Goal: Information Seeking & Learning: Learn about a topic

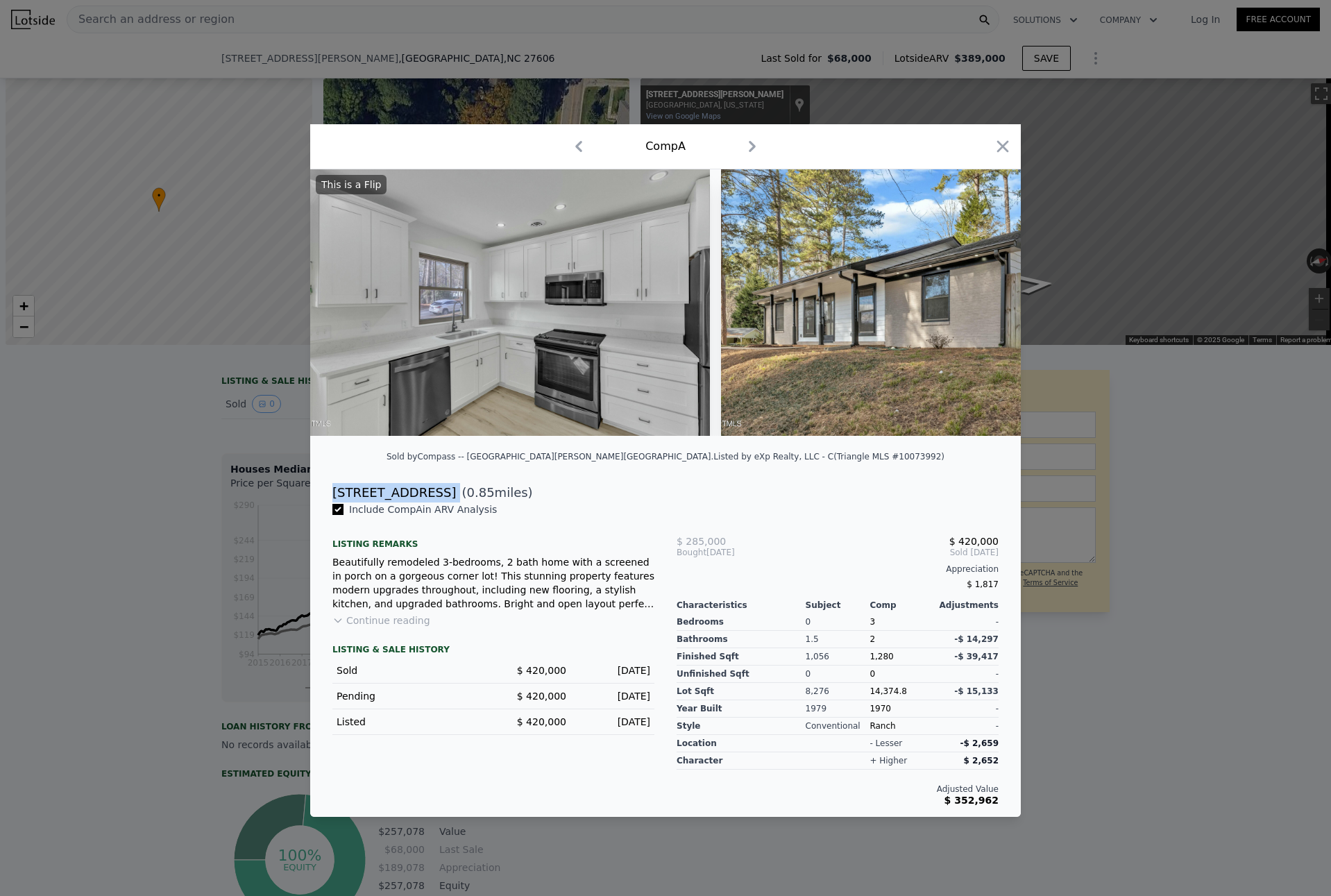
scroll to position [0, 6]
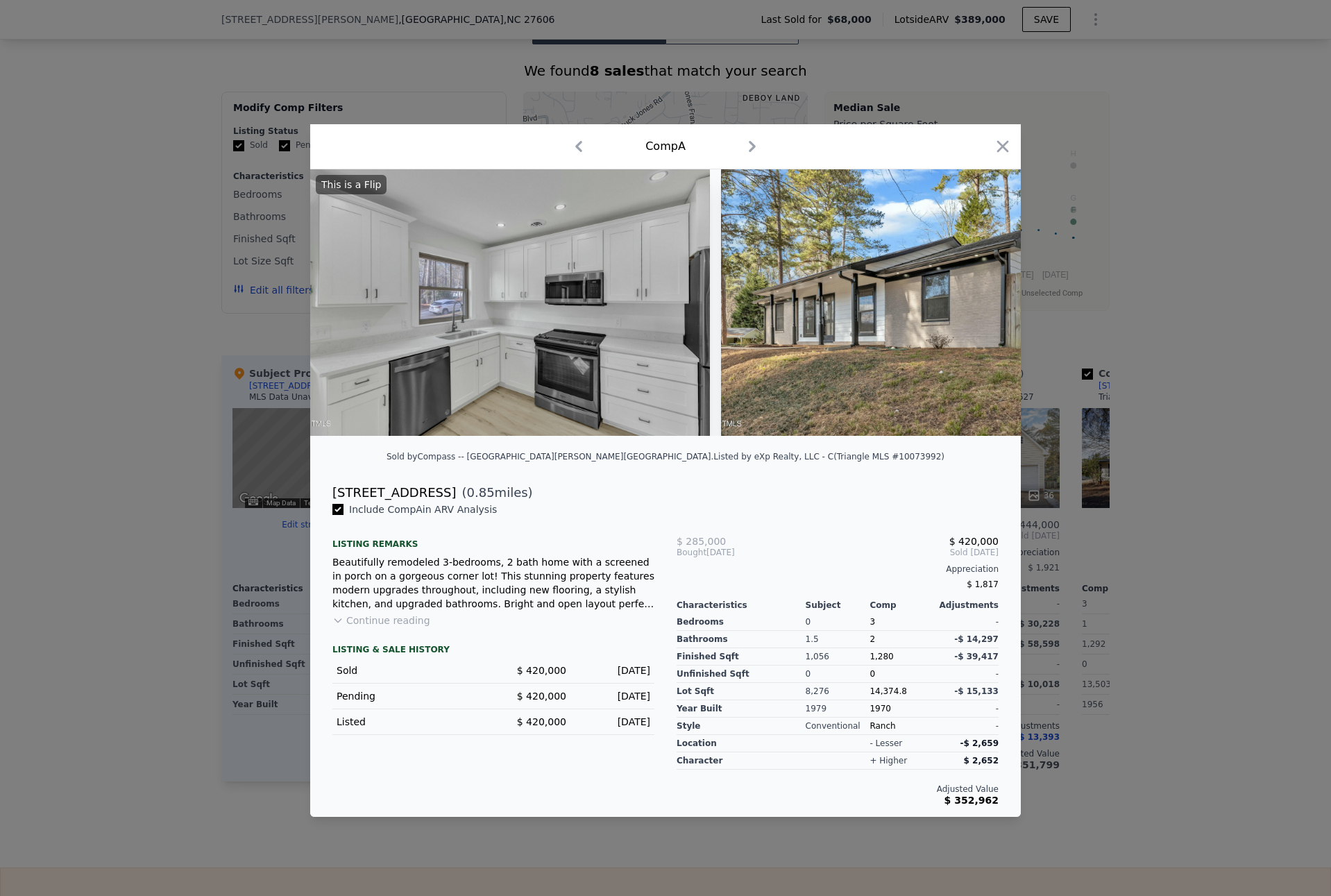
drag, startPoint x: 191, startPoint y: 227, endPoint x: 186, endPoint y: 232, distance: 7.1
click at [187, 228] on div at bounding box center [665, 448] width 1331 height 896
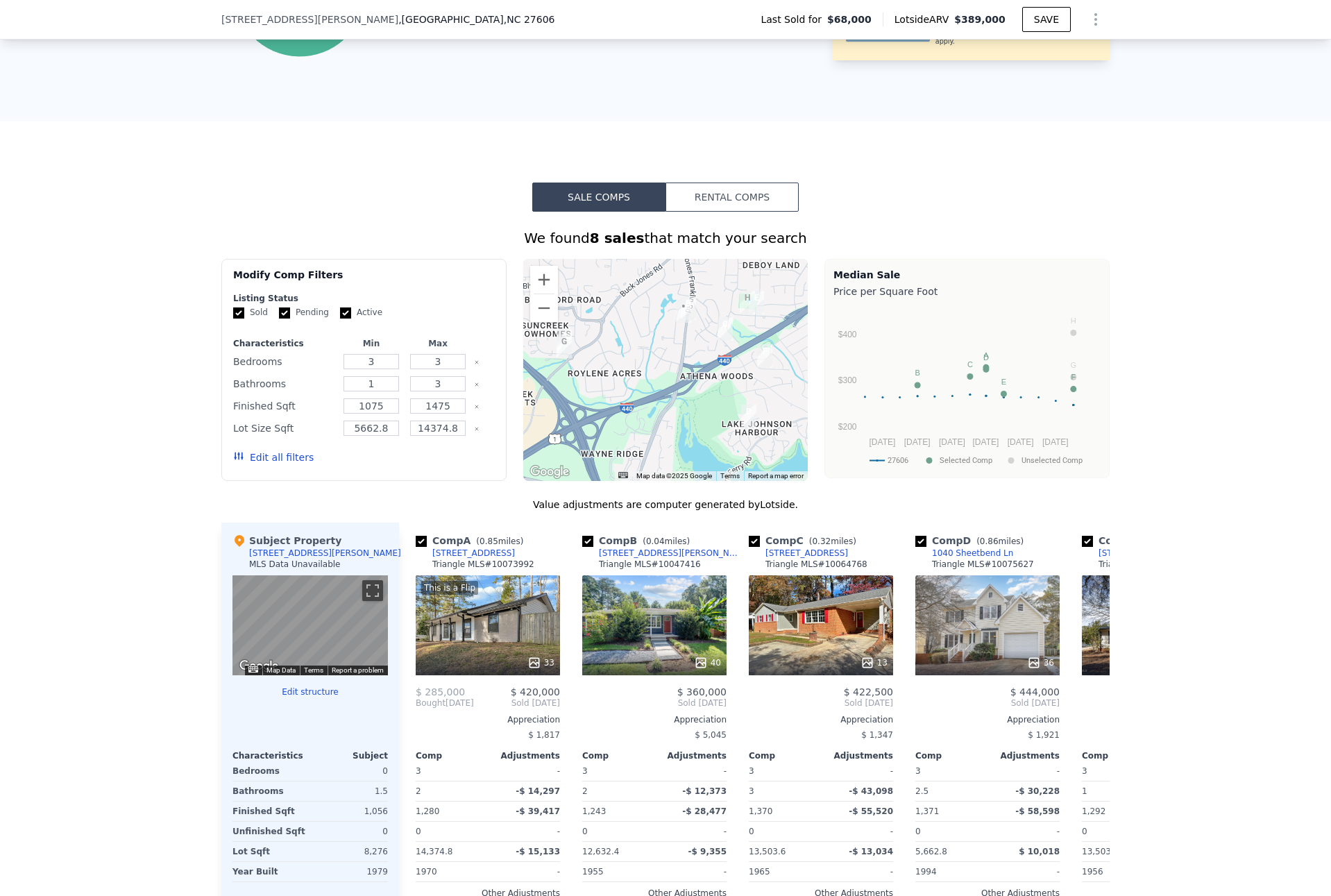
scroll to position [827, 0]
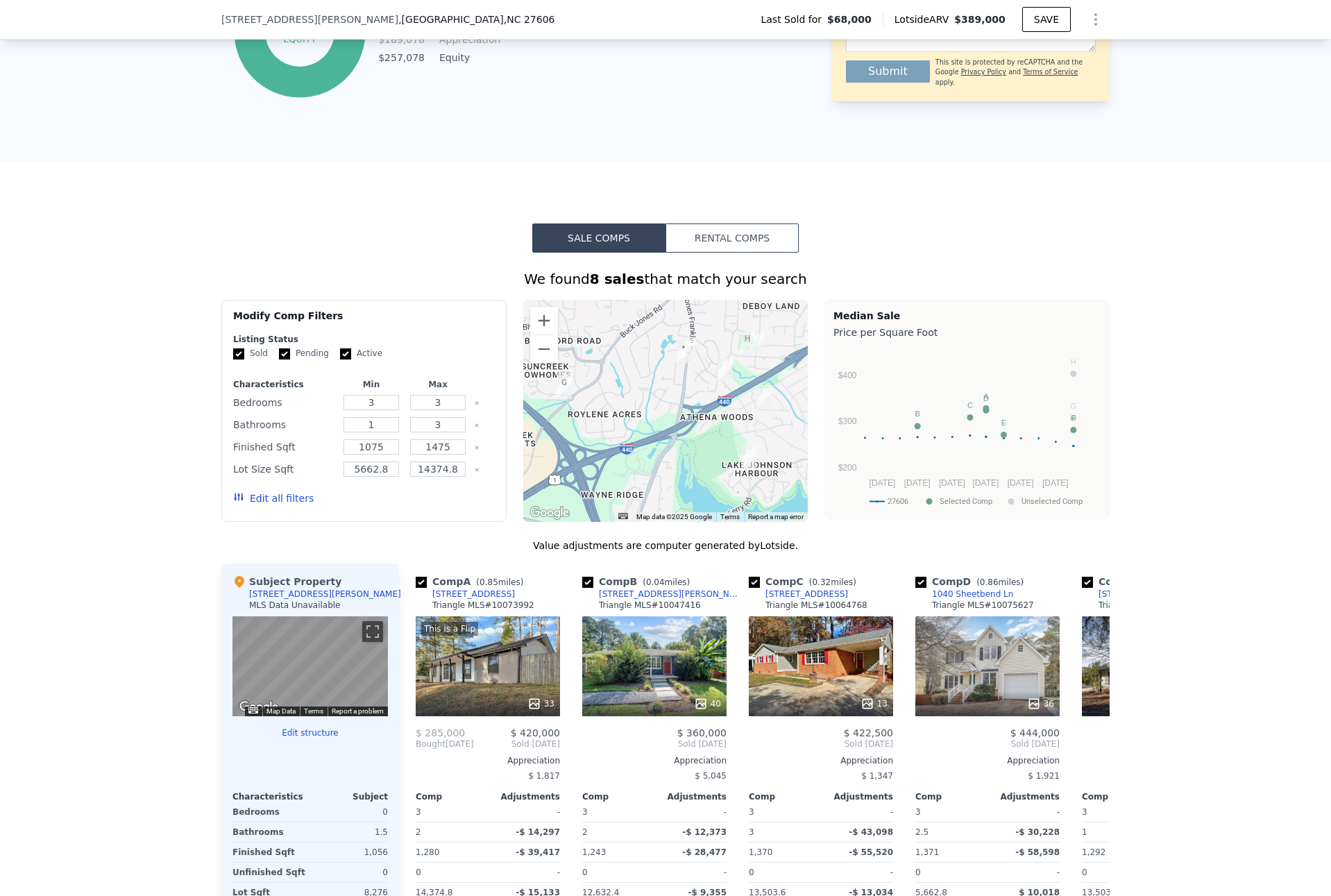
click at [709, 250] on button "Rental Comps" at bounding box center [732, 238] width 133 height 29
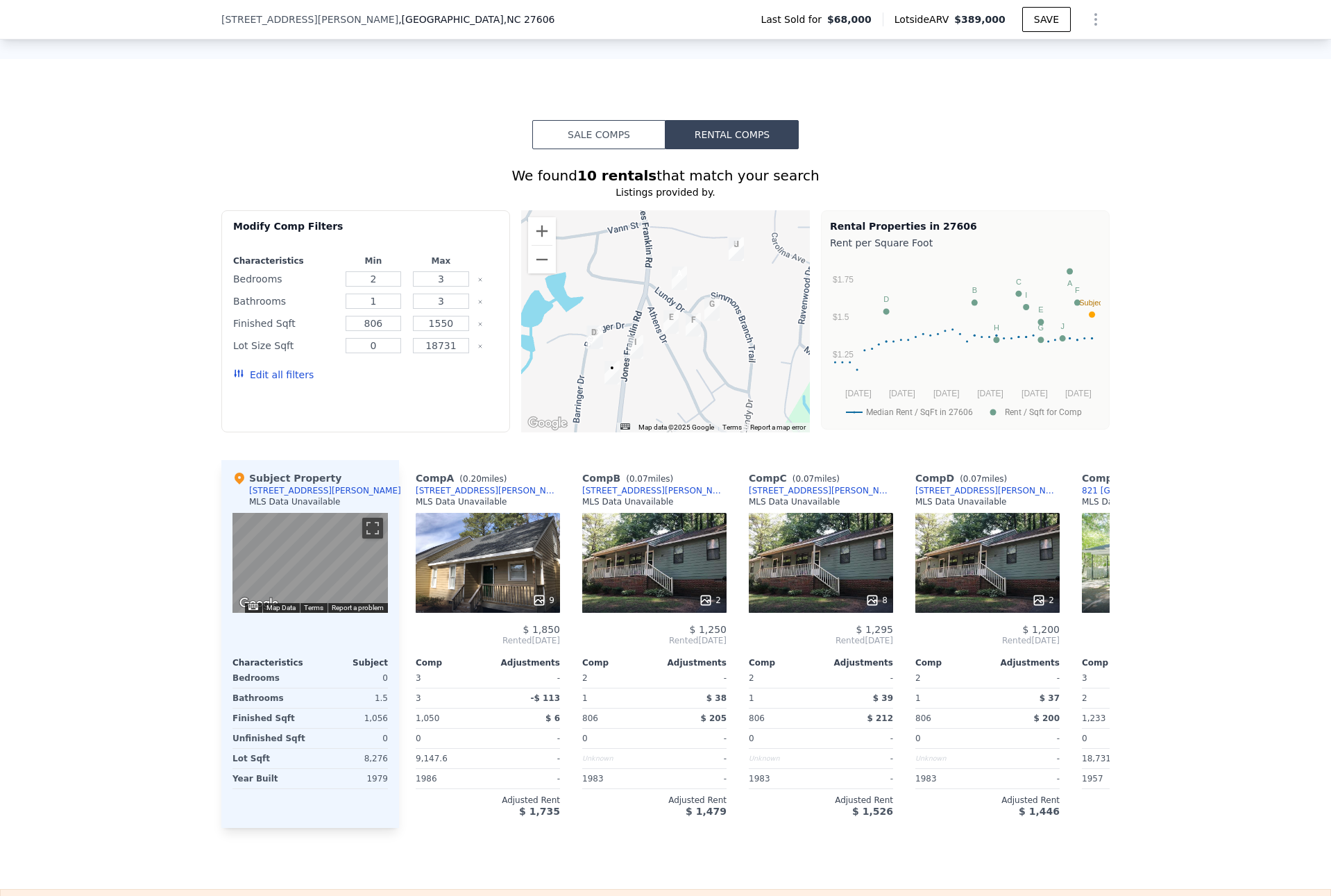
scroll to position [967, 0]
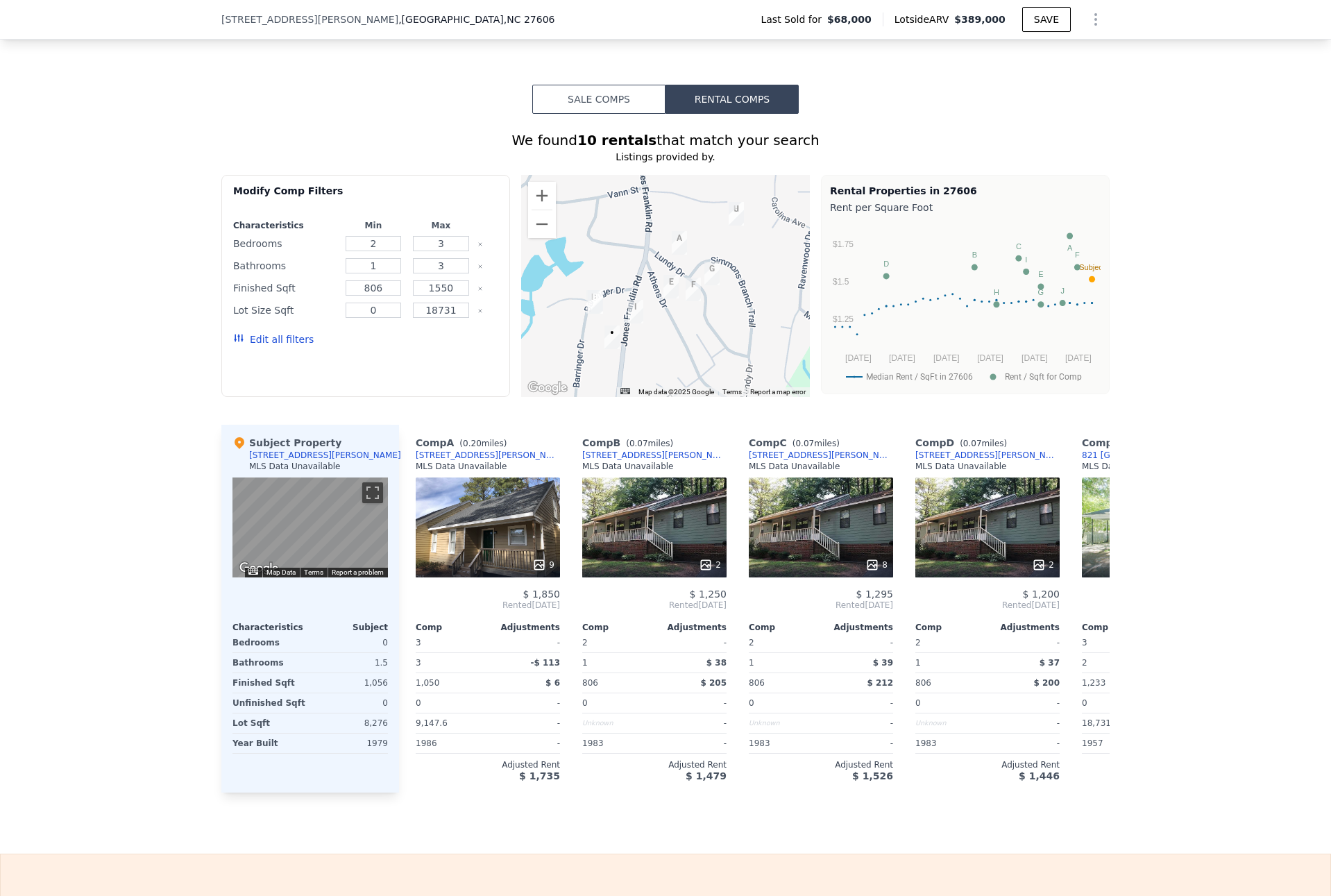
click at [660, 509] on div "2" at bounding box center [654, 527] width 144 height 100
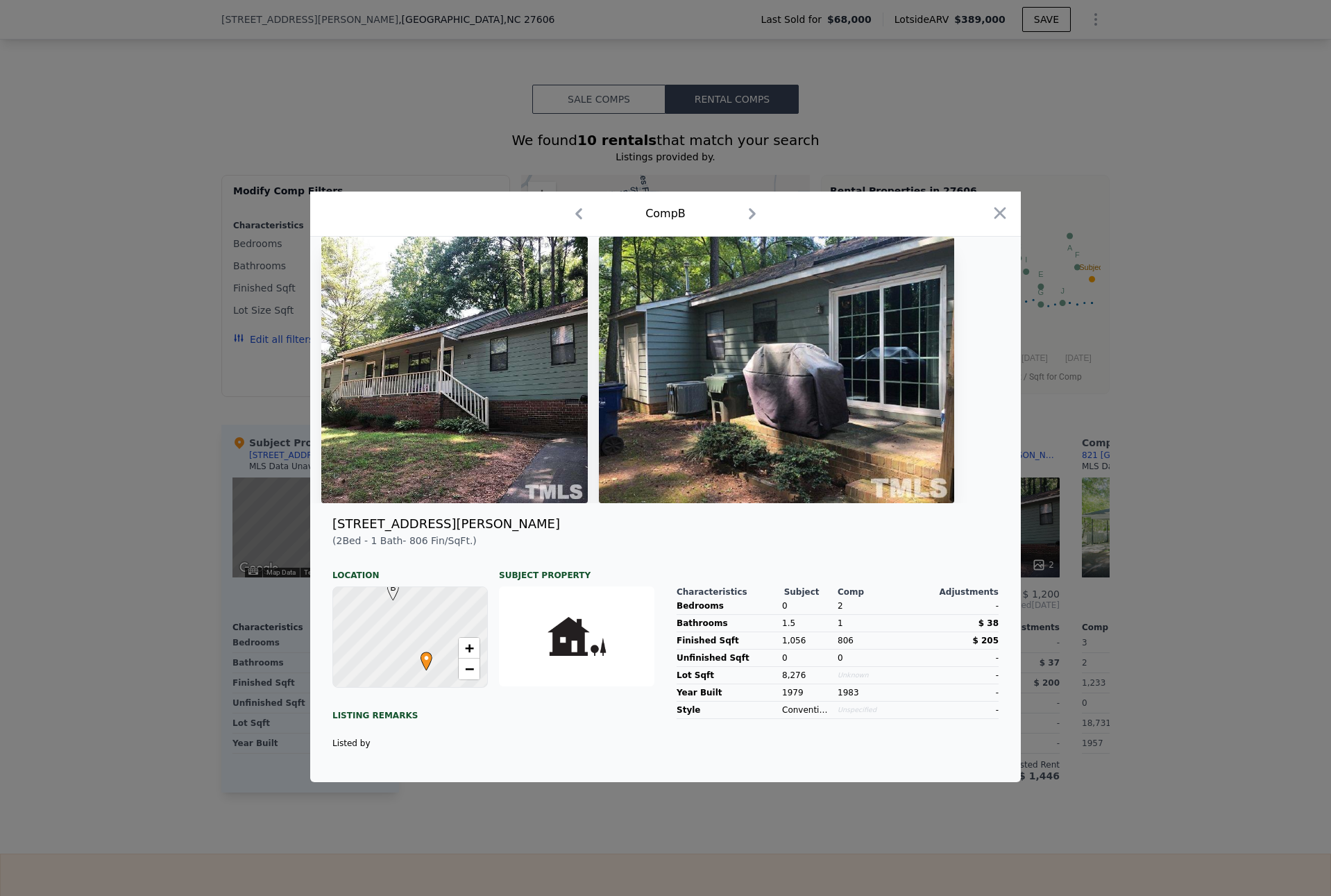
click at [157, 567] on div at bounding box center [665, 448] width 1331 height 896
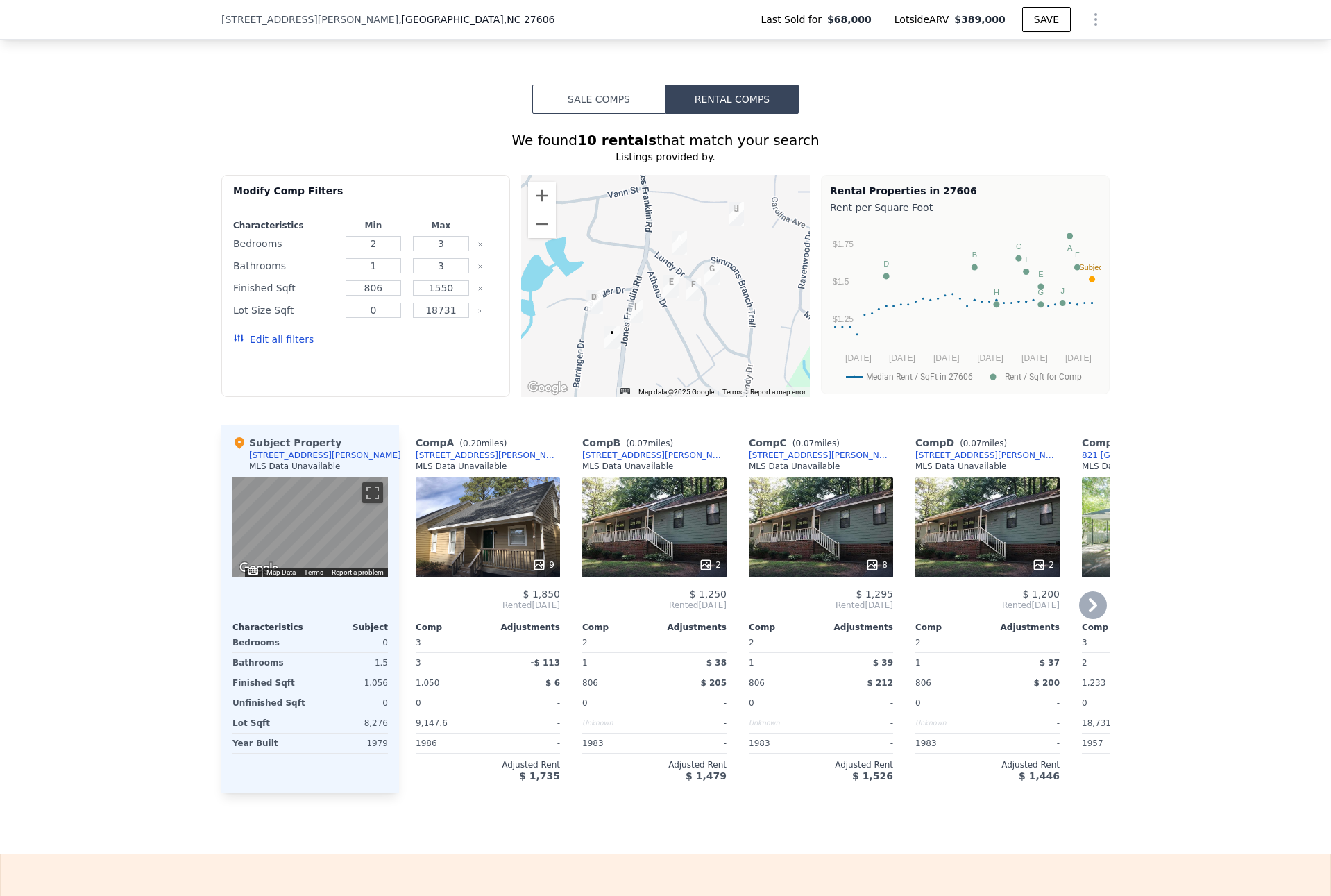
click at [506, 535] on div "9" at bounding box center [487, 527] width 144 height 100
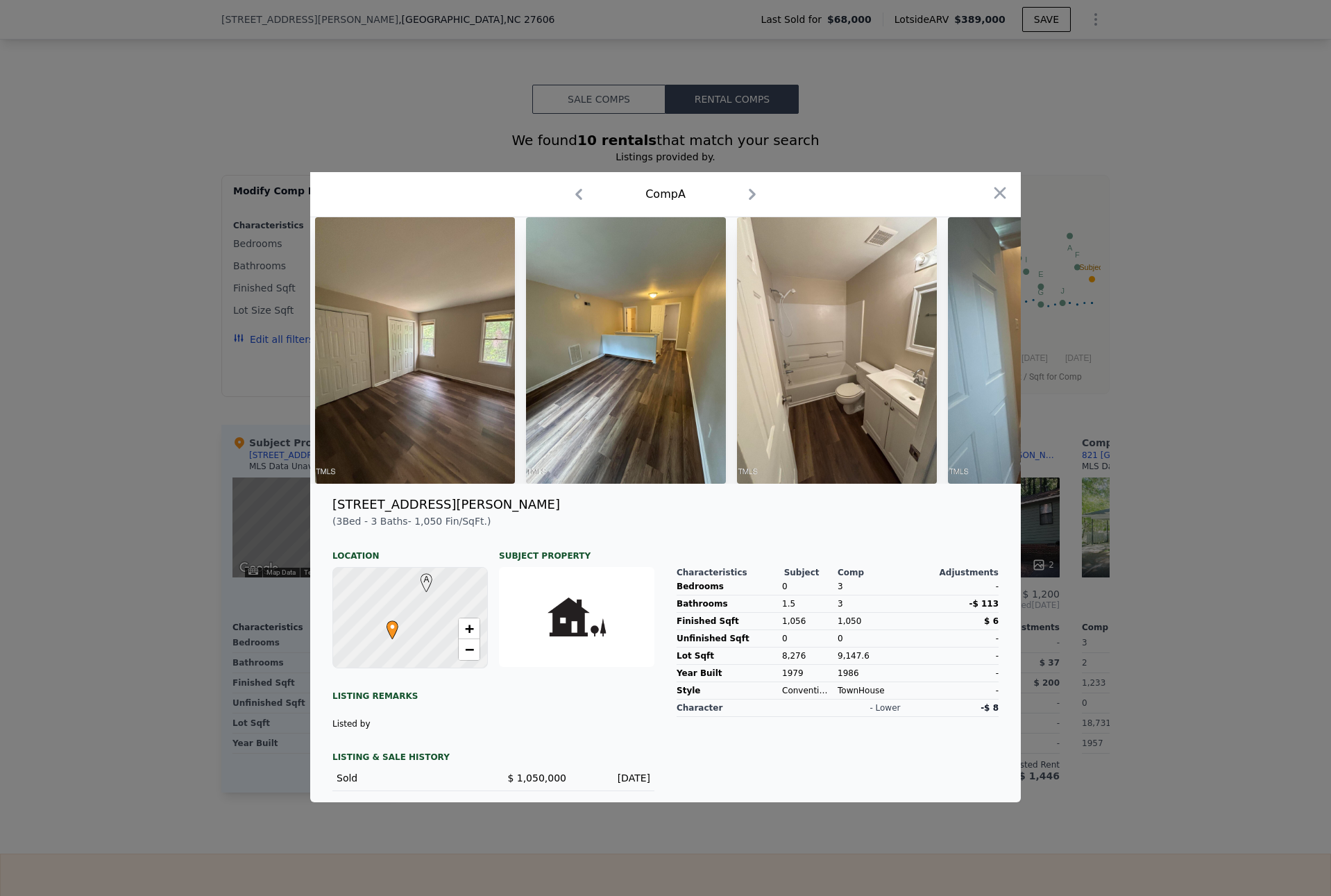
scroll to position [0, 1521]
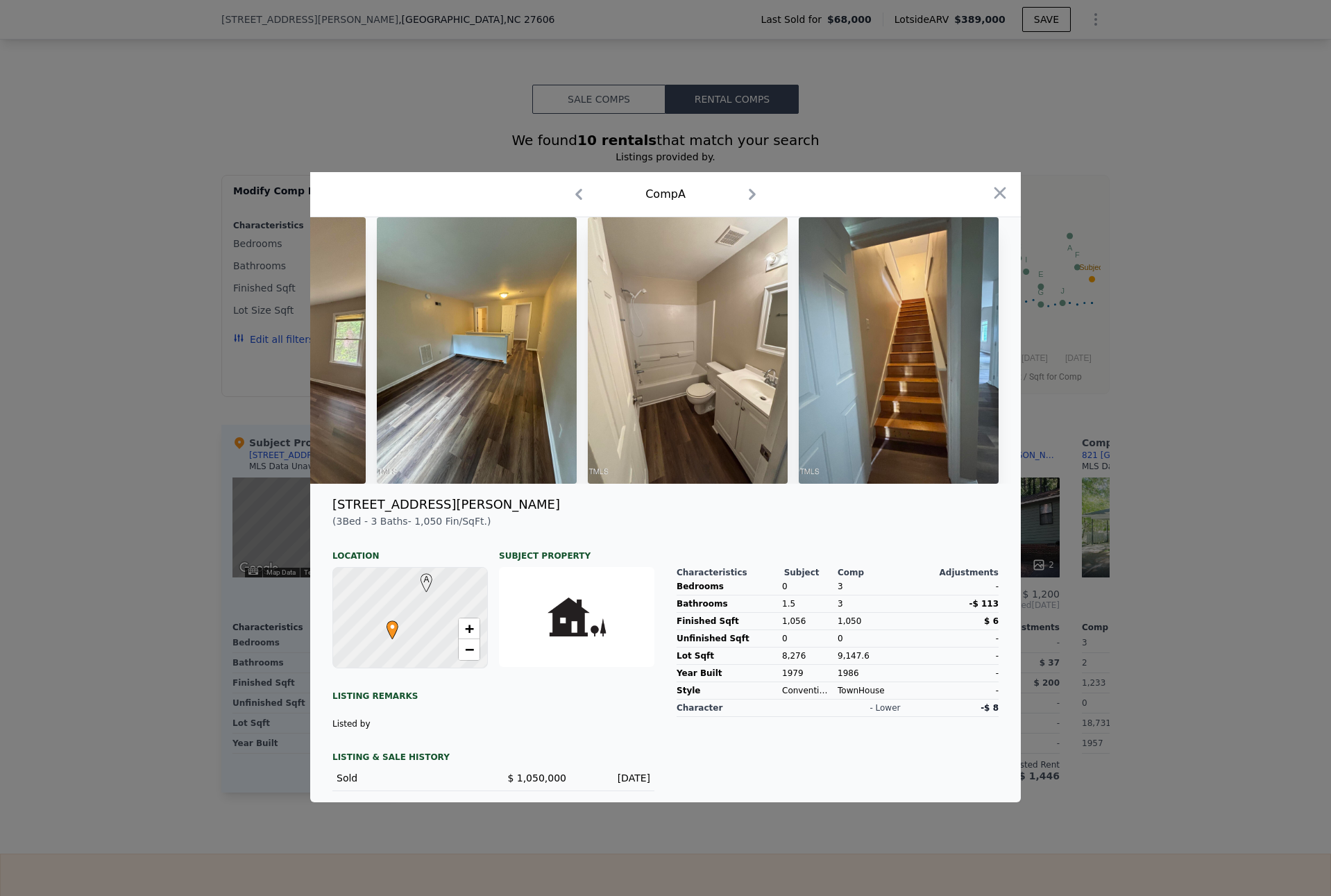
click at [166, 578] on div at bounding box center [665, 448] width 1331 height 896
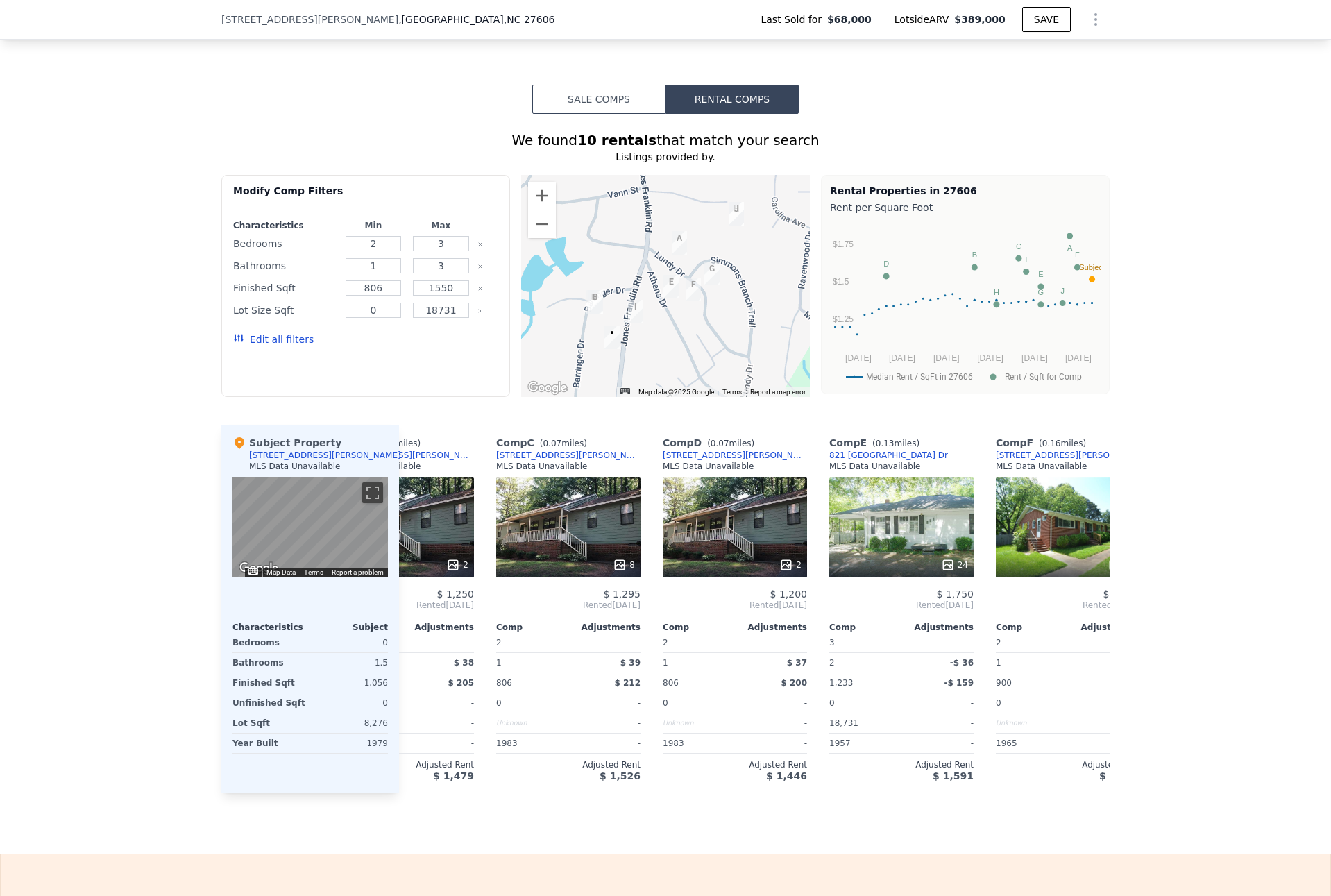
scroll to position [0, 0]
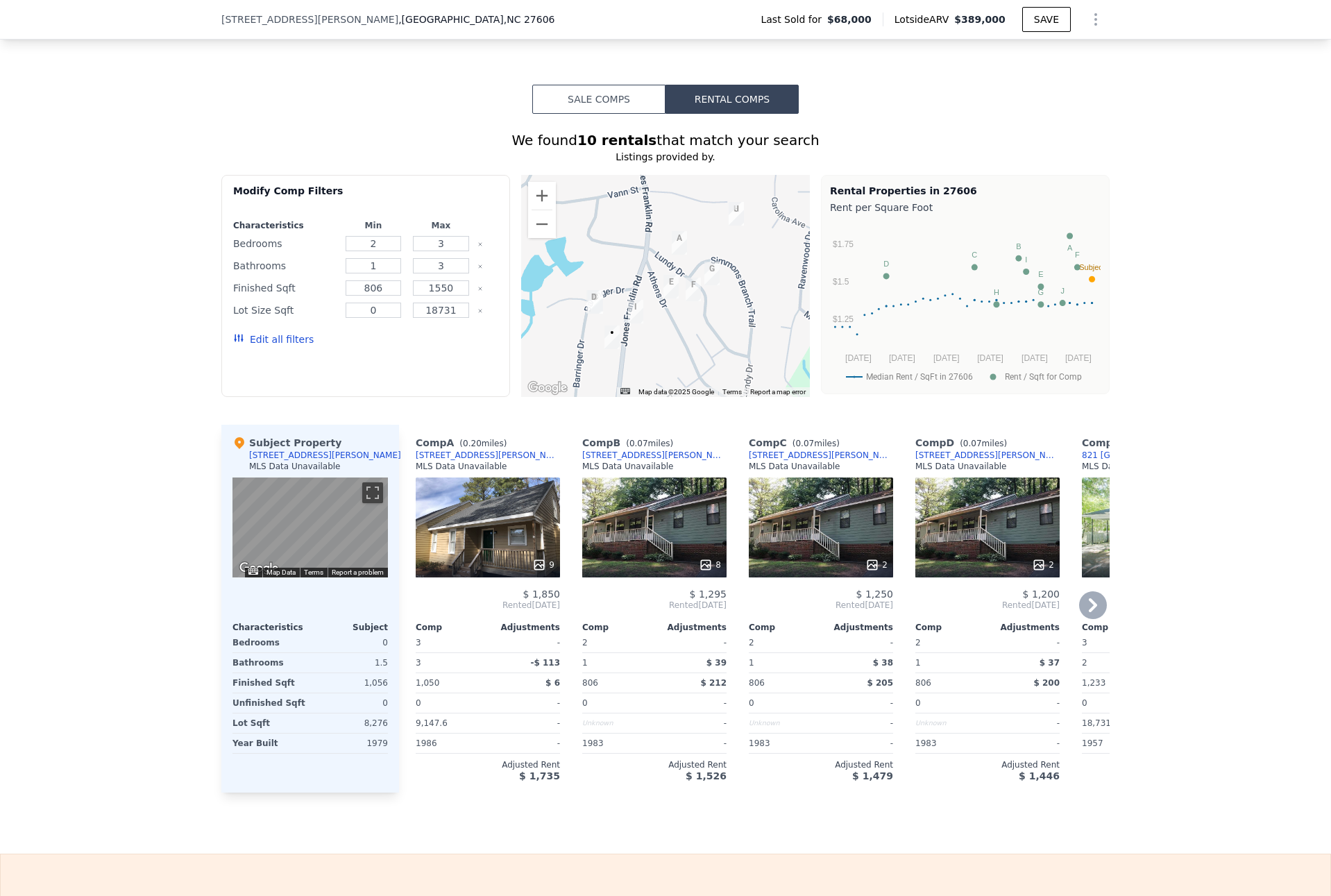
drag, startPoint x: 485, startPoint y: 525, endPoint x: 483, endPoint y: 466, distance: 59.0
click at [515, 463] on div "Comp A ( 0.20 miles) [STREET_ADDRESS][PERSON_NAME] MLS Data Unavailable" at bounding box center [487, 457] width 144 height 42
drag, startPoint x: 474, startPoint y: 466, endPoint x: 413, endPoint y: 464, distance: 61.0
click at [415, 464] on div "Comp A ( 0.20 miles) [STREET_ADDRESS][PERSON_NAME] MLS Data Unavailable" at bounding box center [487, 457] width 144 height 42
click at [515, 539] on div "9" at bounding box center [487, 527] width 144 height 100
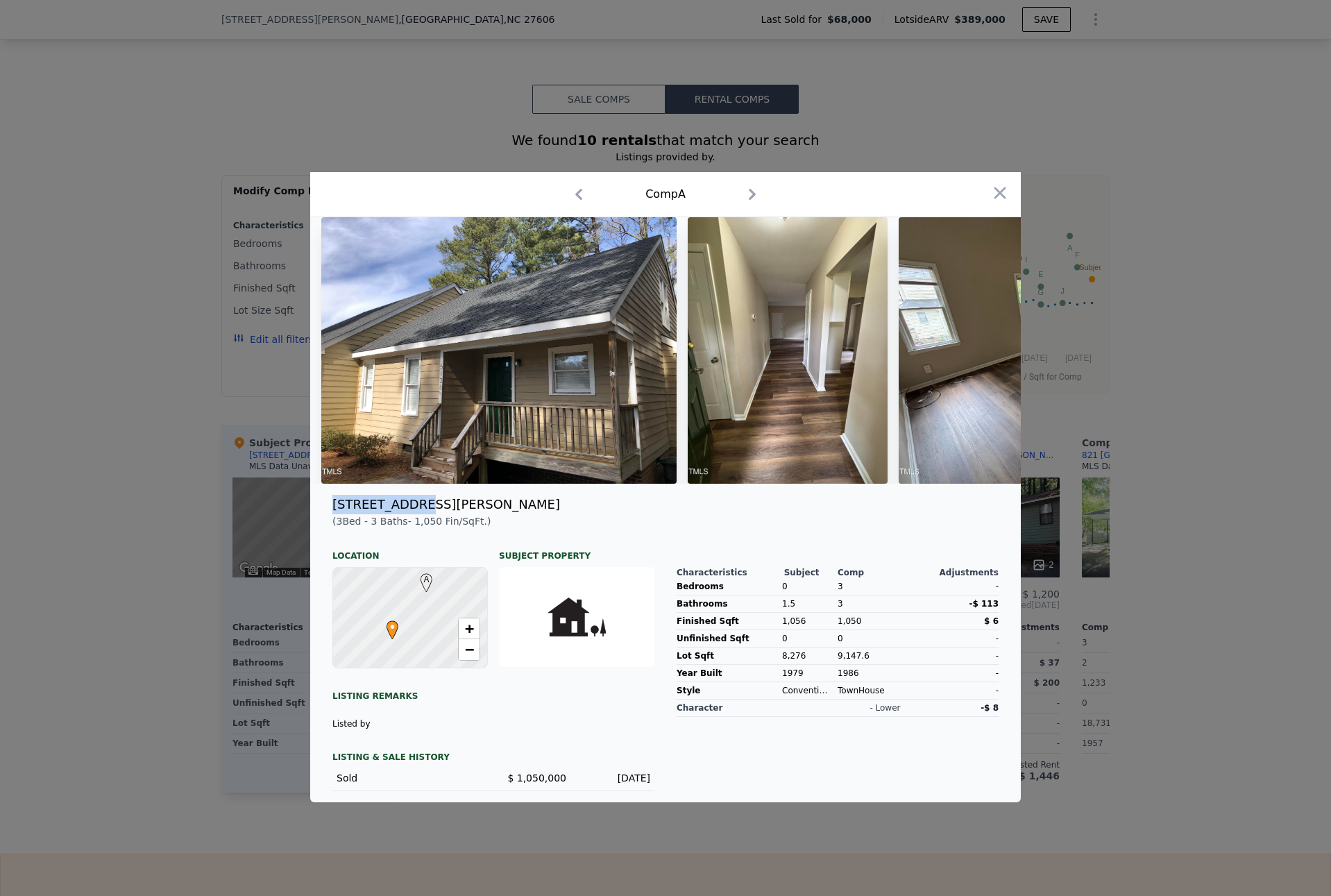
drag, startPoint x: 417, startPoint y: 514, endPoint x: 327, endPoint y: 513, distance: 90.0
click at [327, 513] on div "[STREET_ADDRESS][PERSON_NAME]" at bounding box center [665, 504] width 688 height 20
click at [66, 530] on div at bounding box center [665, 448] width 1331 height 896
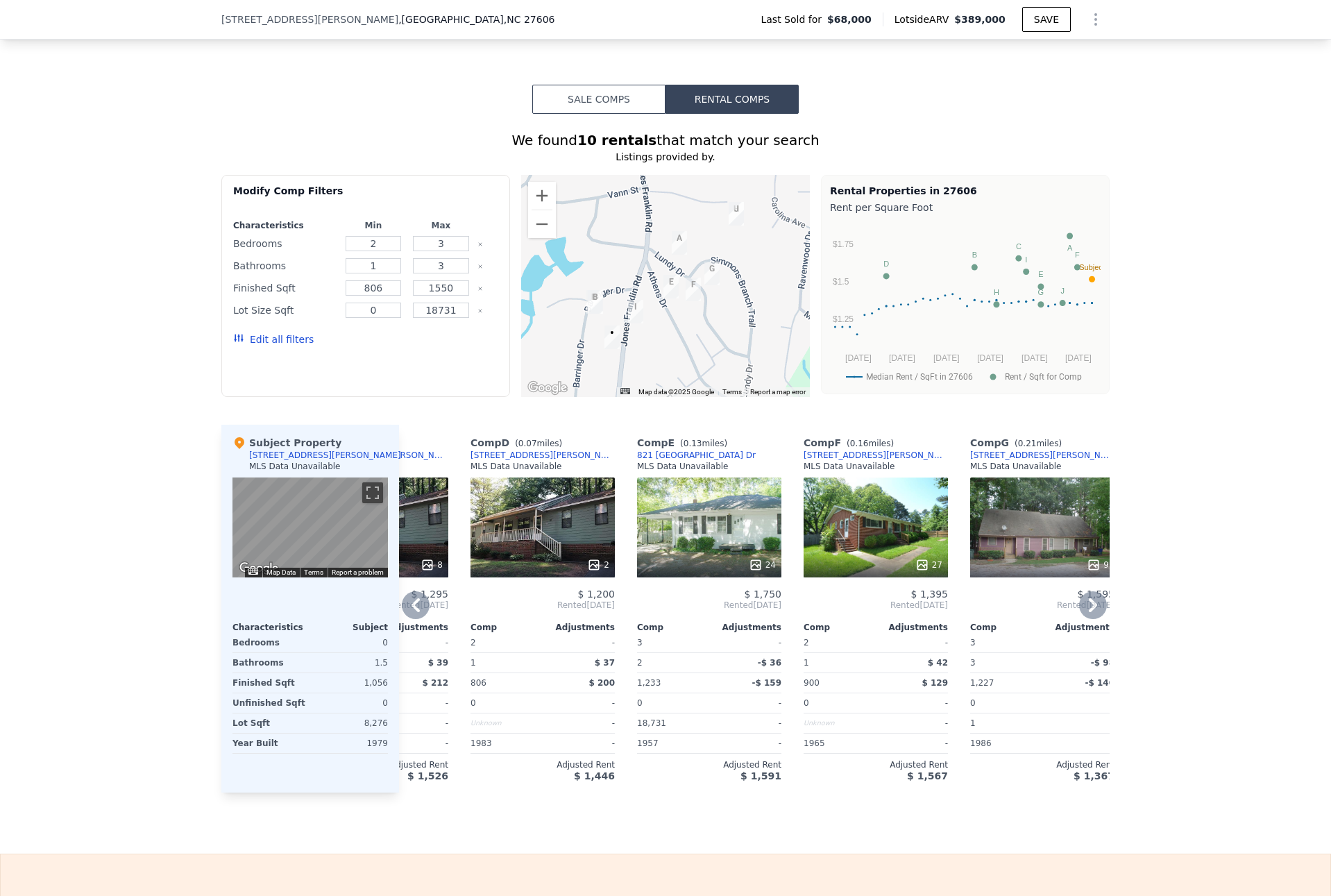
scroll to position [0, 443]
click at [850, 502] on div "27" at bounding box center [877, 527] width 144 height 100
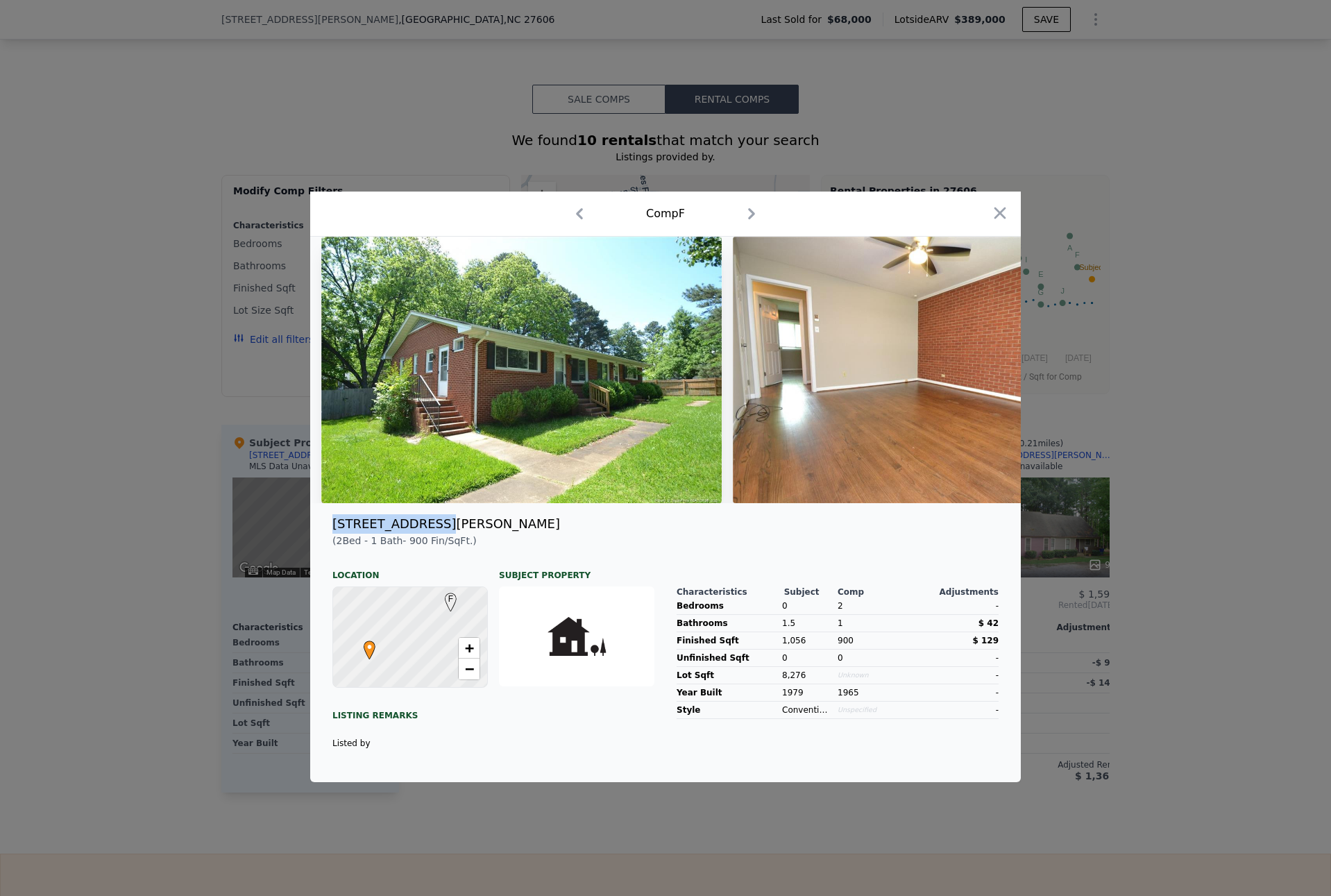
drag, startPoint x: 442, startPoint y: 529, endPoint x: 339, endPoint y: 532, distance: 103.0
click at [329, 530] on div "[STREET_ADDRESS][PERSON_NAME]" at bounding box center [665, 524] width 688 height 20
click at [246, 409] on div at bounding box center [665, 448] width 1331 height 896
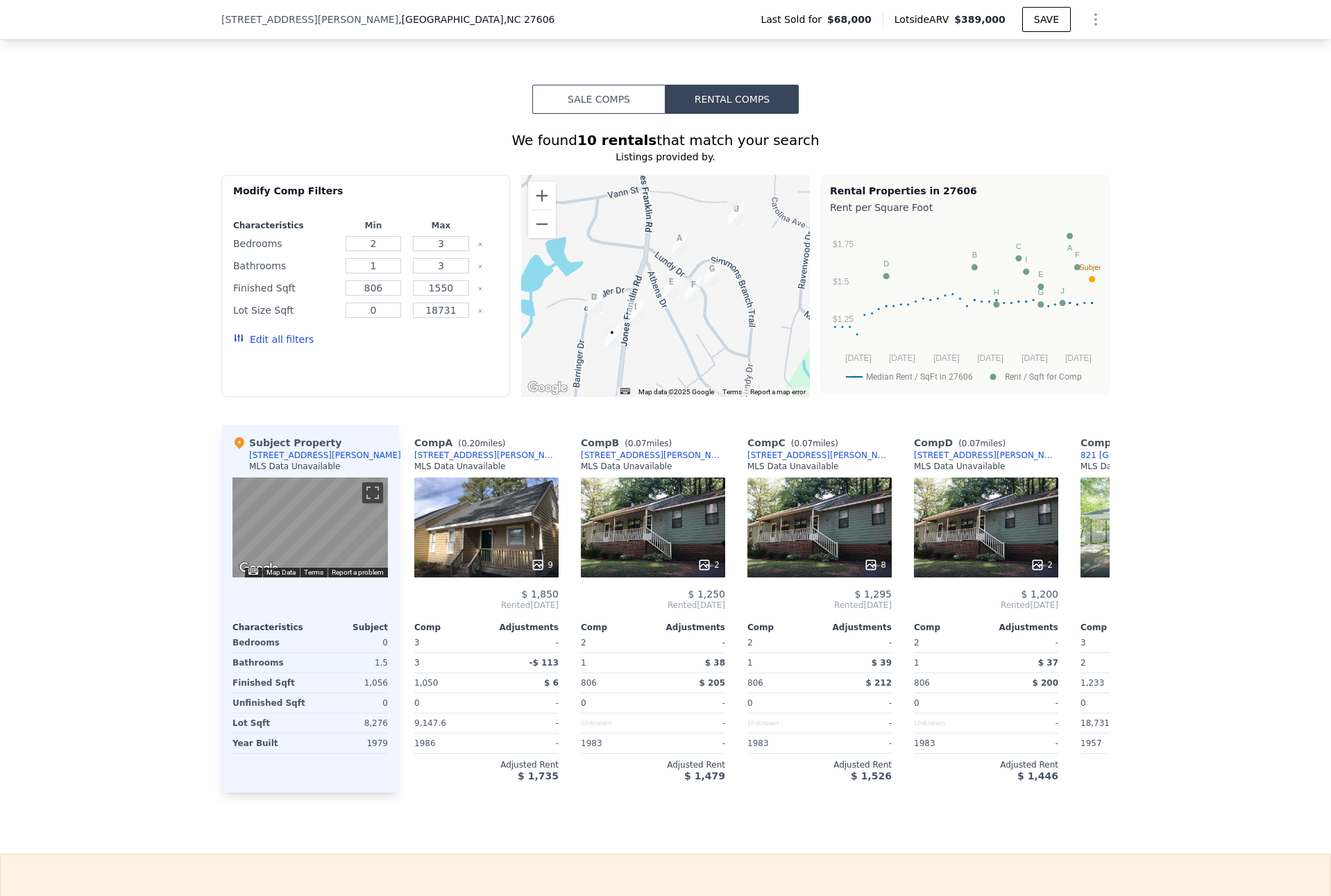
scroll to position [0, 0]
